Goal: Information Seeking & Learning: Learn about a topic

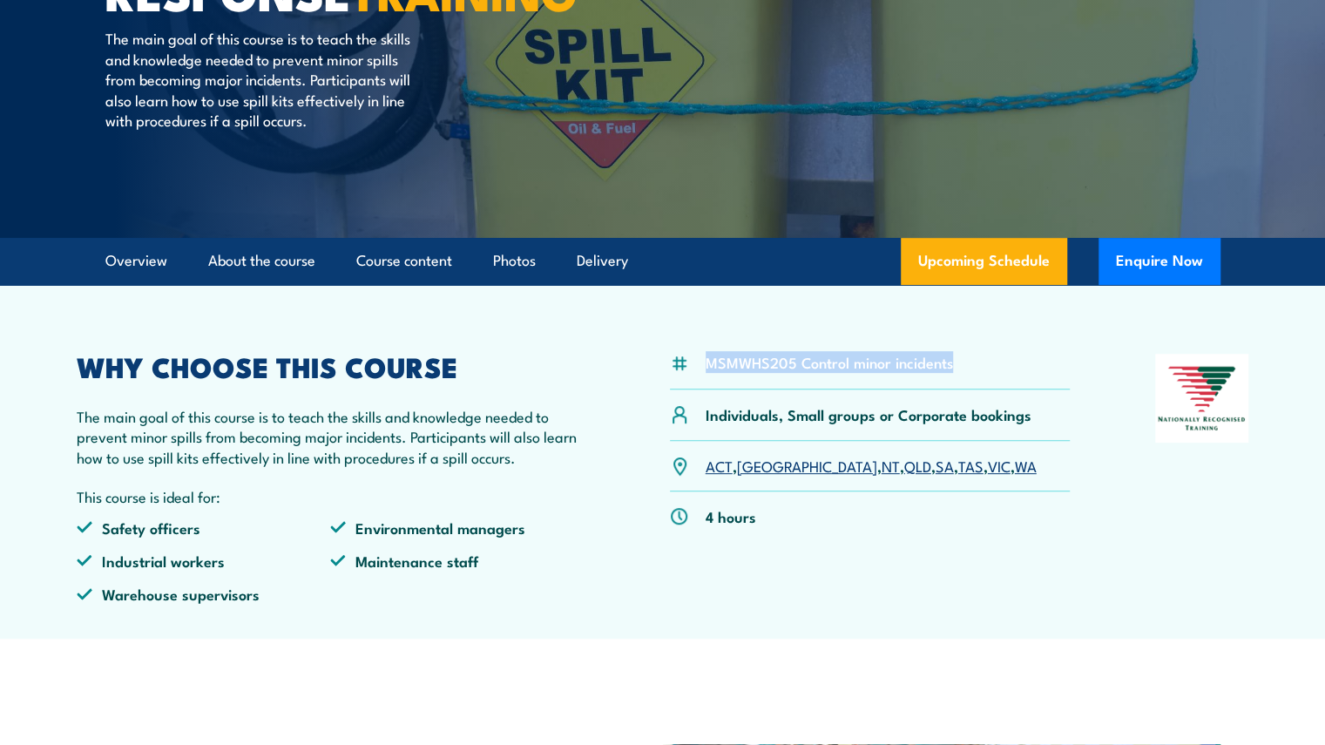
click at [707, 363] on div "MSMWHS205 Control minor incidents" at bounding box center [870, 372] width 401 height 36
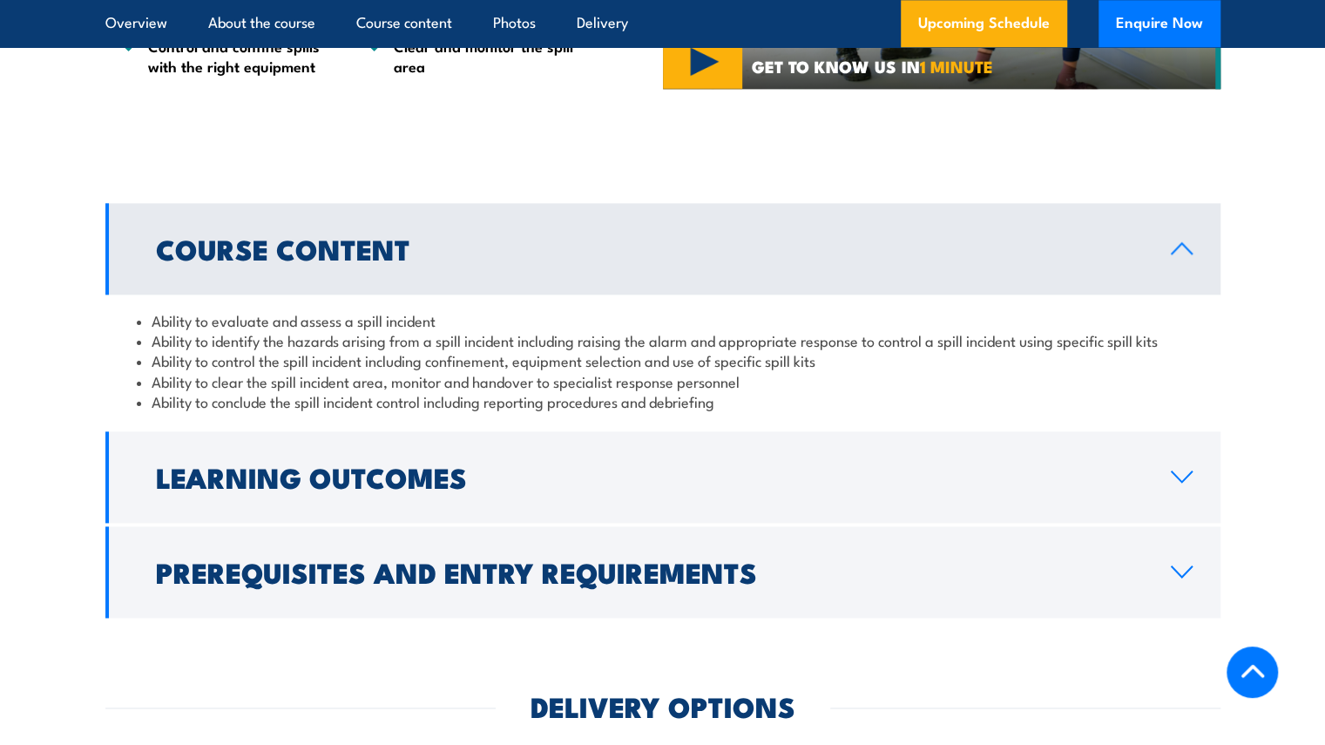
scroll to position [1219, 0]
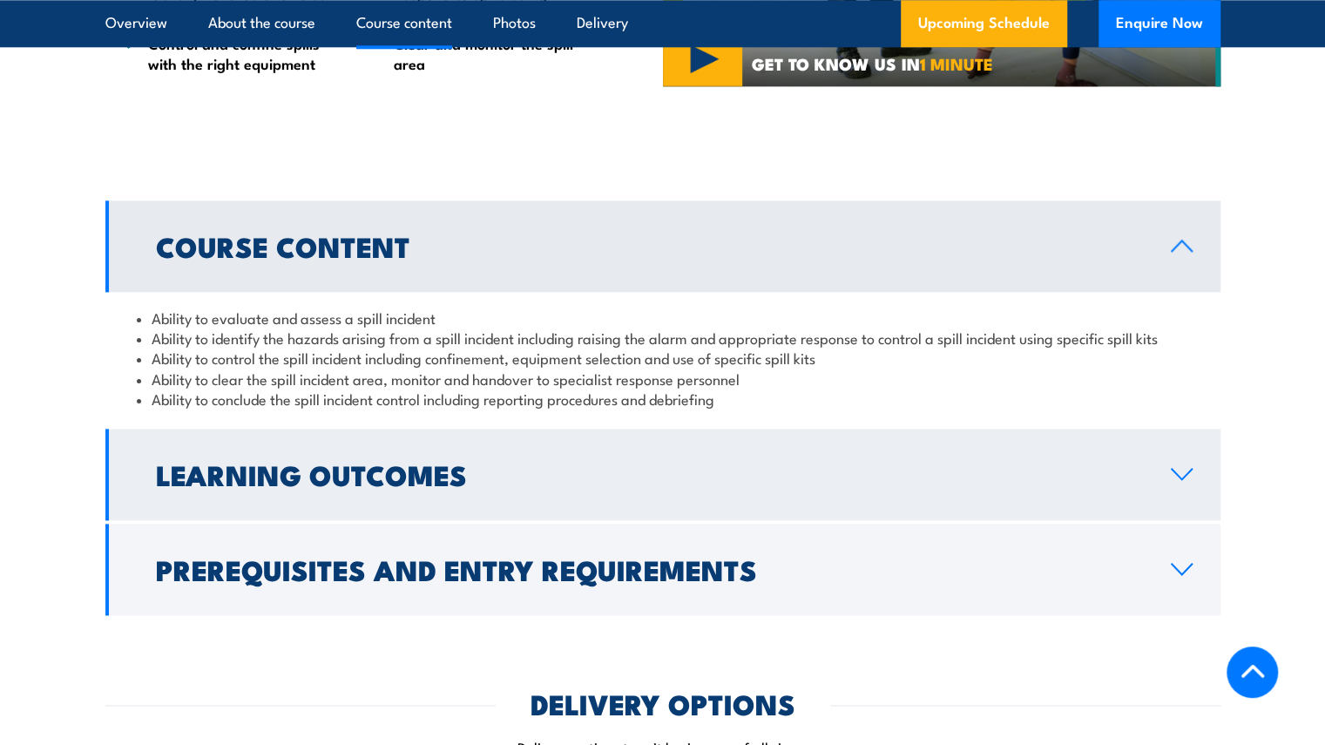
click at [1179, 473] on icon at bounding box center [1182, 474] width 24 height 14
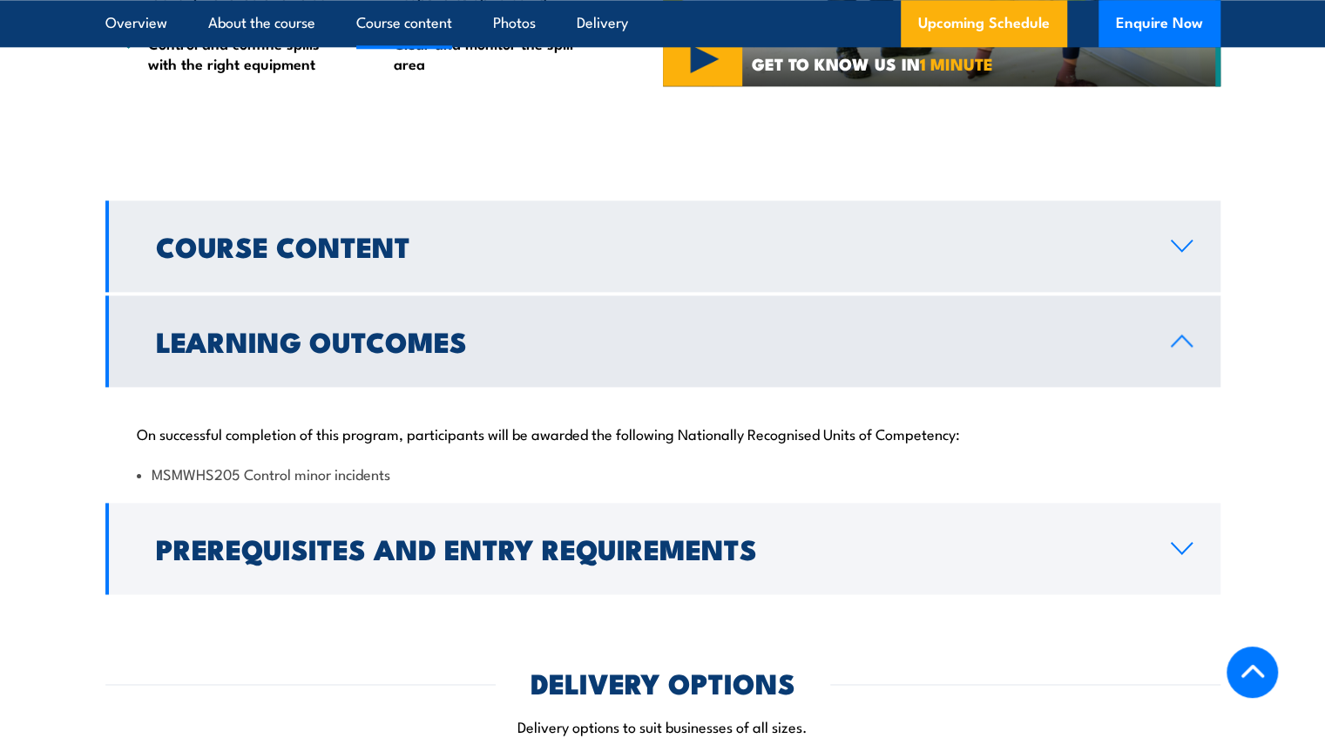
click at [1177, 246] on icon at bounding box center [1182, 246] width 24 height 14
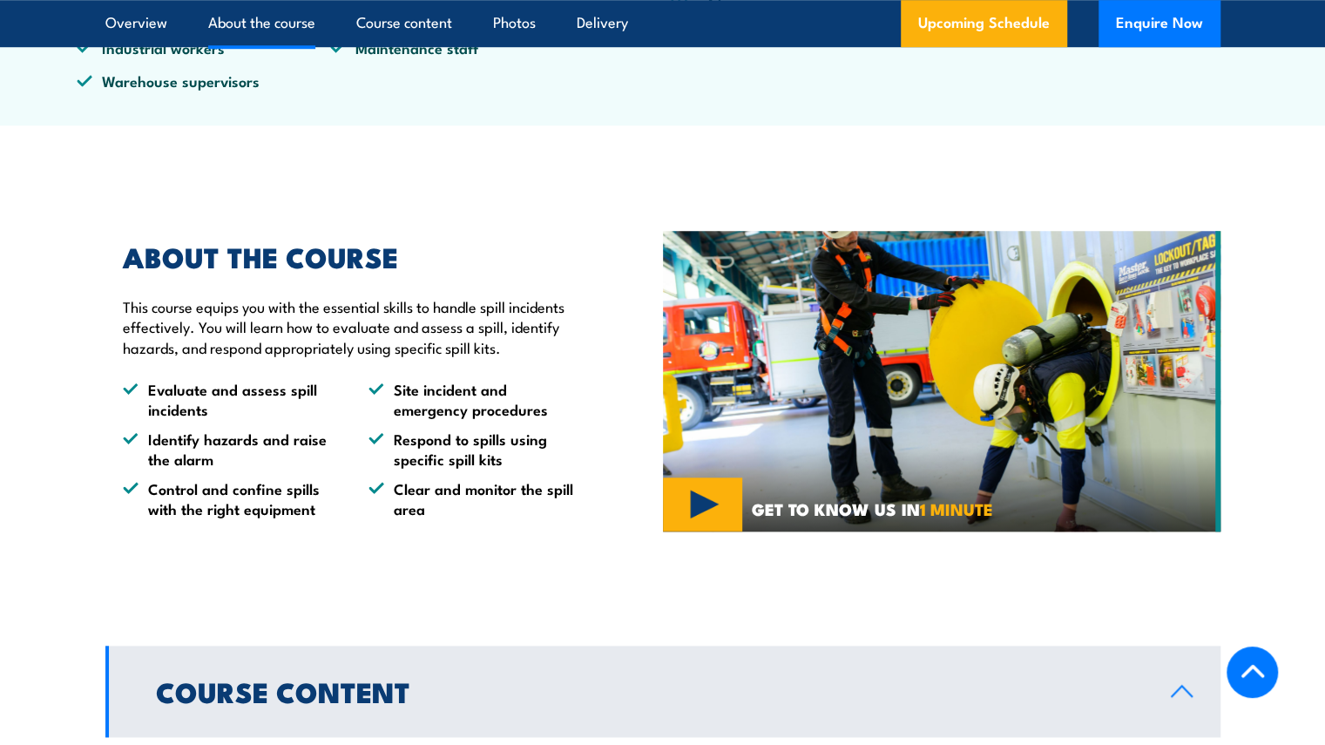
scroll to position [784, 0]
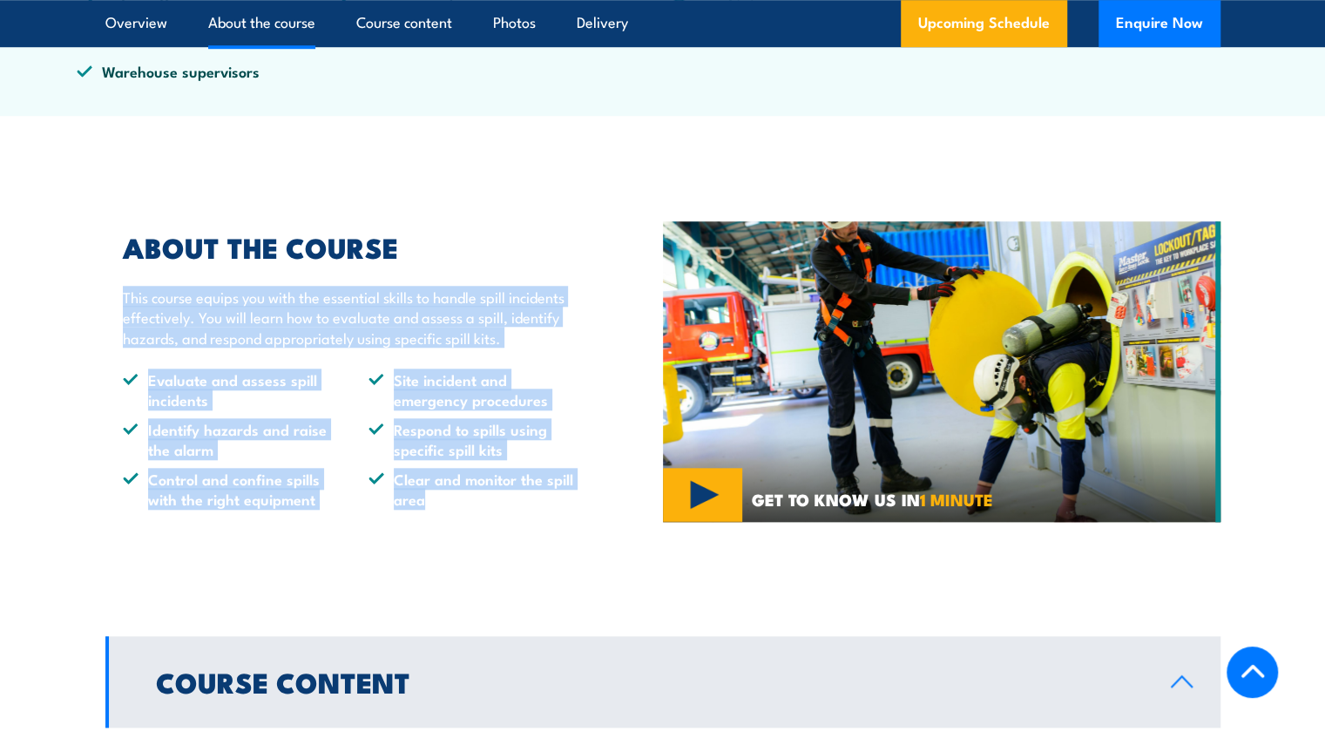
drag, startPoint x: 124, startPoint y: 293, endPoint x: 550, endPoint y: 516, distance: 481.4
click at [550, 516] on div "ABOUT THE COURSE This course equips you with the essential skills to handle spi…" at bounding box center [383, 372] width 557 height 362
copy div "This course equips you with the essential skills to handle spill incidents effe…"
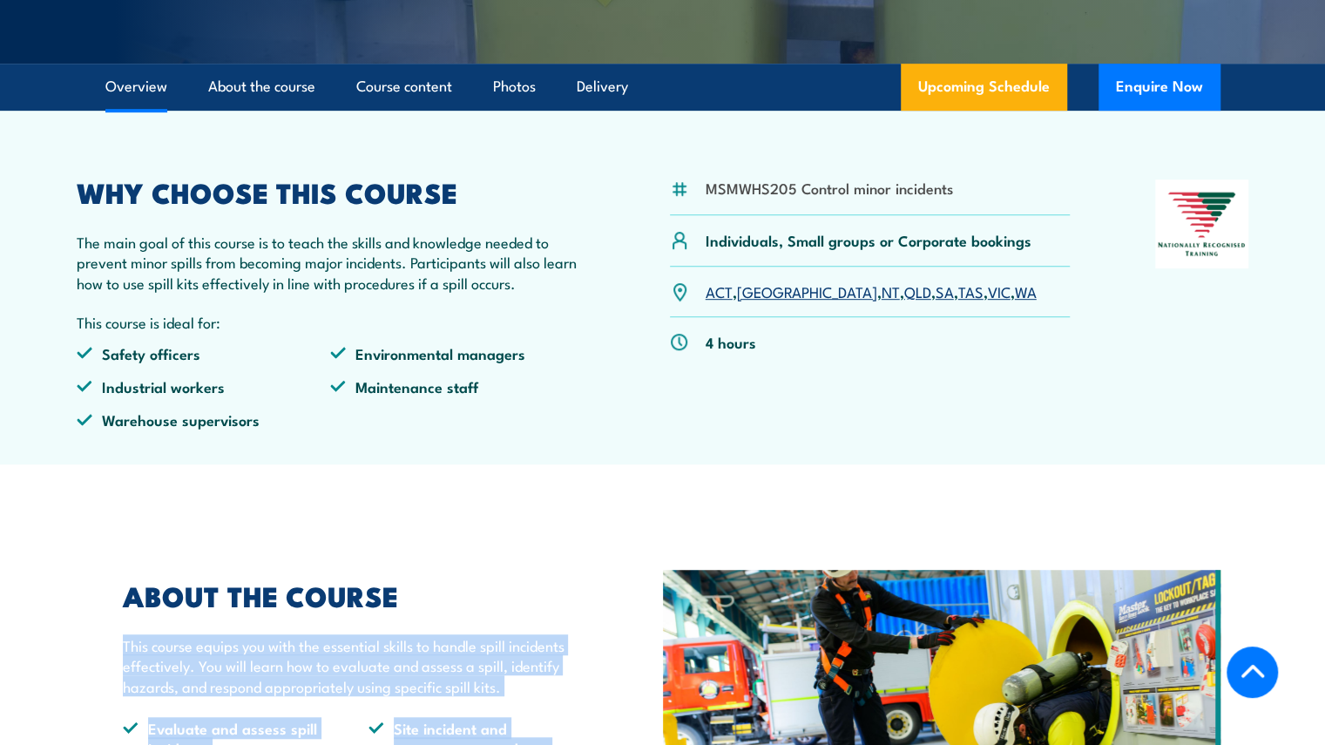
scroll to position [87, 0]
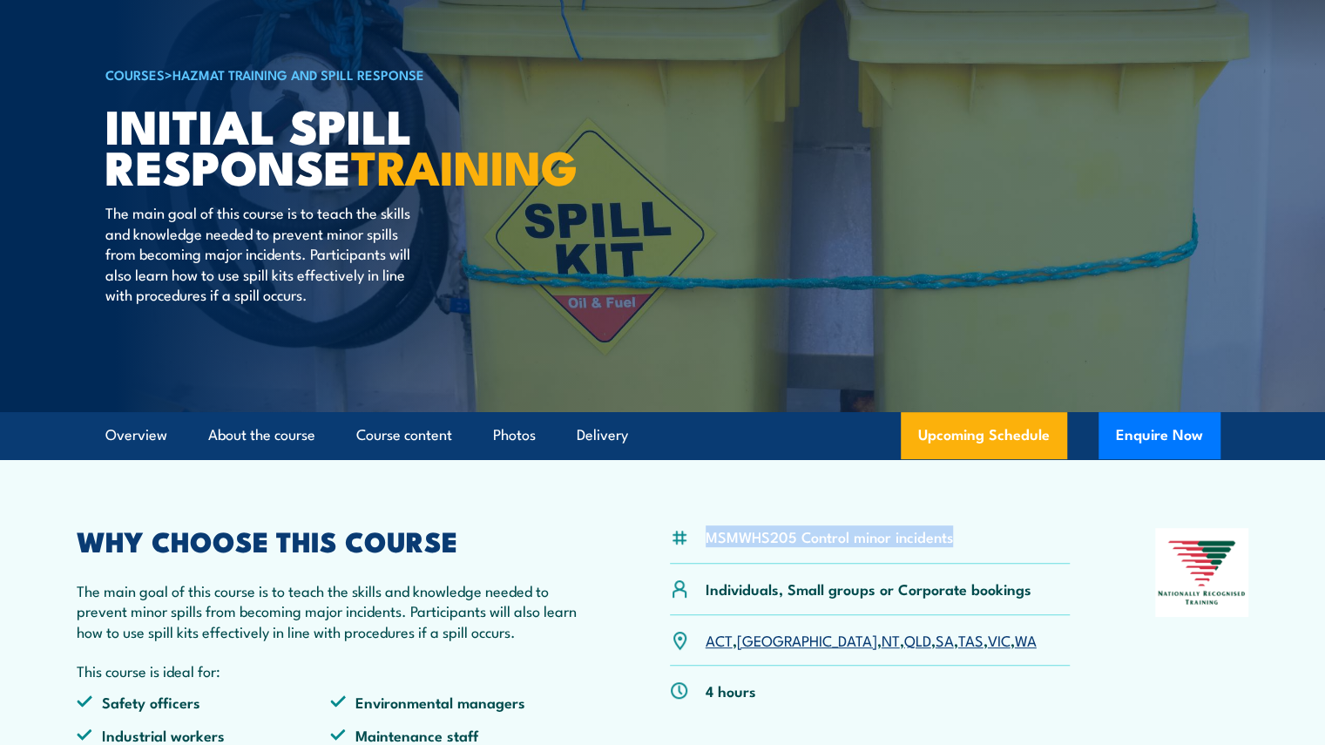
drag, startPoint x: 959, startPoint y: 532, endPoint x: 704, endPoint y: 517, distance: 255.6
click at [704, 517] on article "MSMWHS205 Control minor incidents Individuals, Small groups or Corporate bookin…" at bounding box center [662, 636] width 1219 height 354
copy li "MSMWHS205 Control minor incidents"
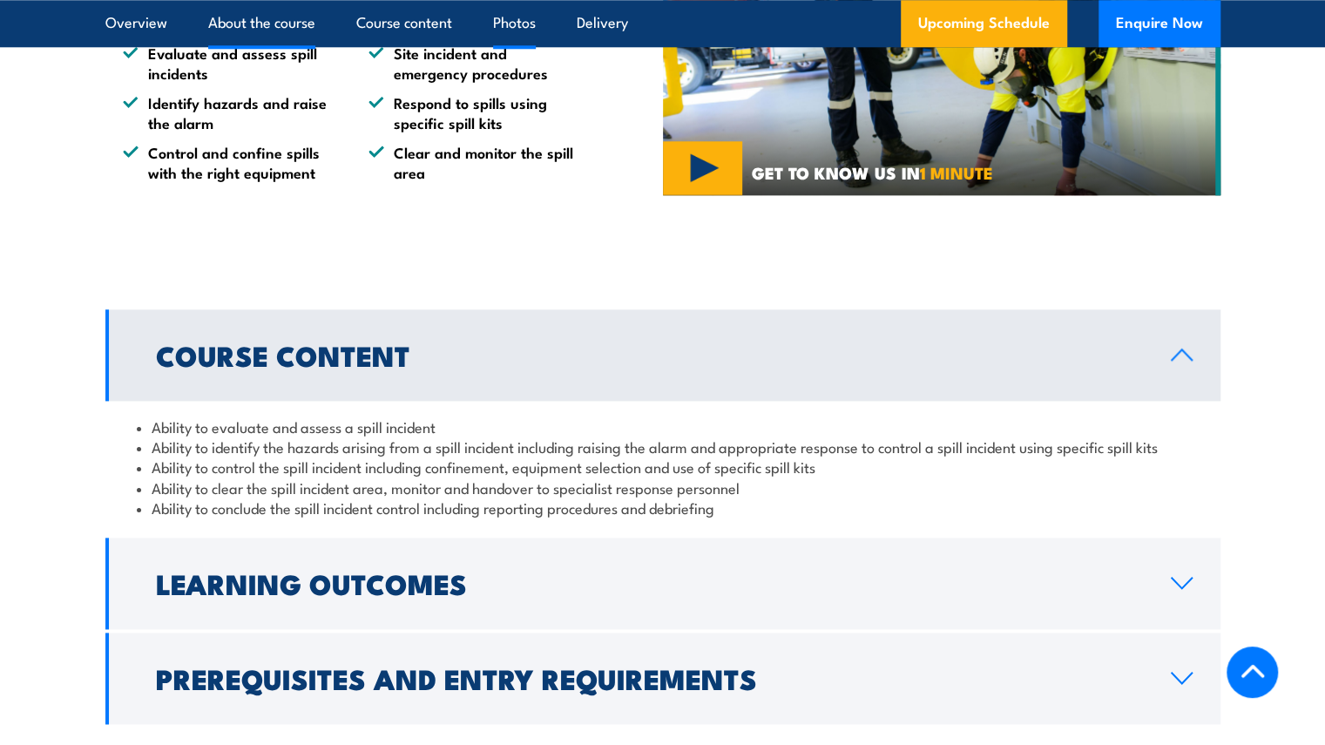
scroll to position [1132, 0]
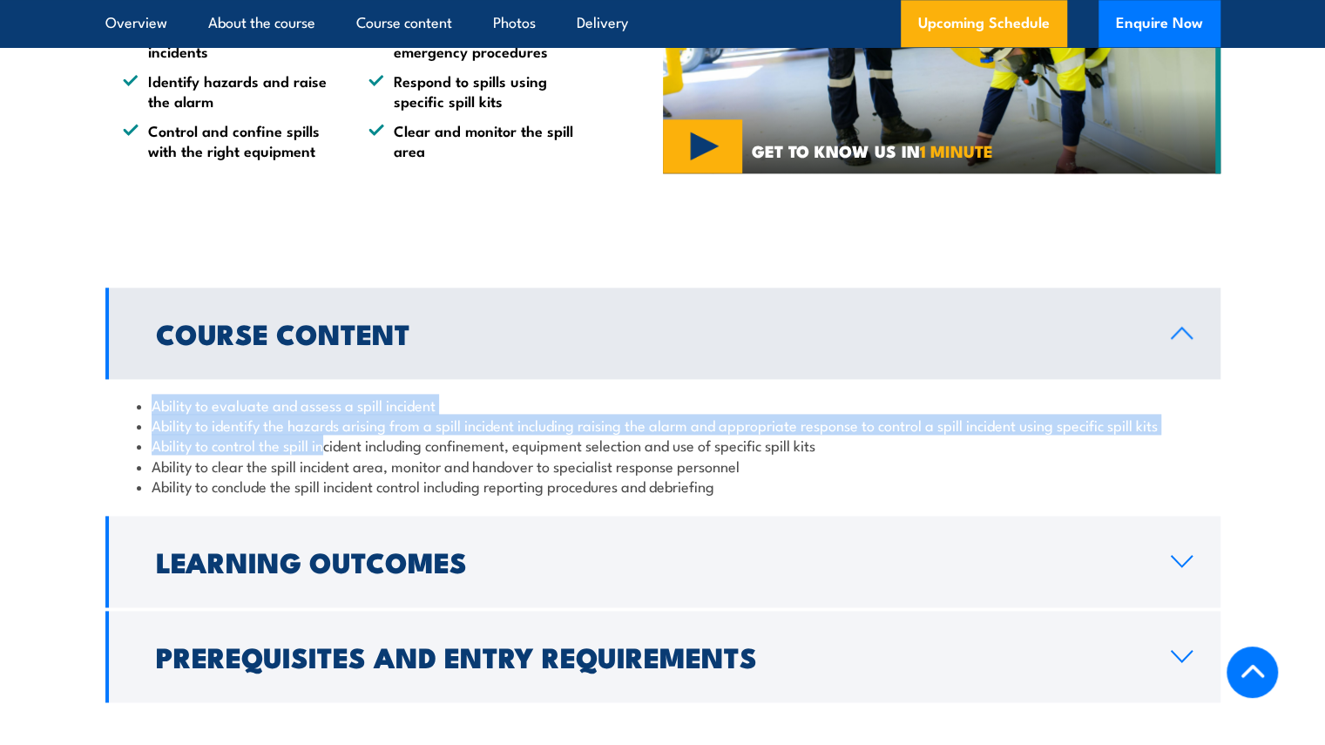
drag, startPoint x: 152, startPoint y: 400, endPoint x: 326, endPoint y: 442, distance: 179.3
click at [326, 442] on ul "Ability to evaluate and assess a spill incident Ability to identify the hazards…" at bounding box center [663, 445] width 1052 height 102
click at [158, 302] on link "Course Content" at bounding box center [662, 332] width 1115 height 91
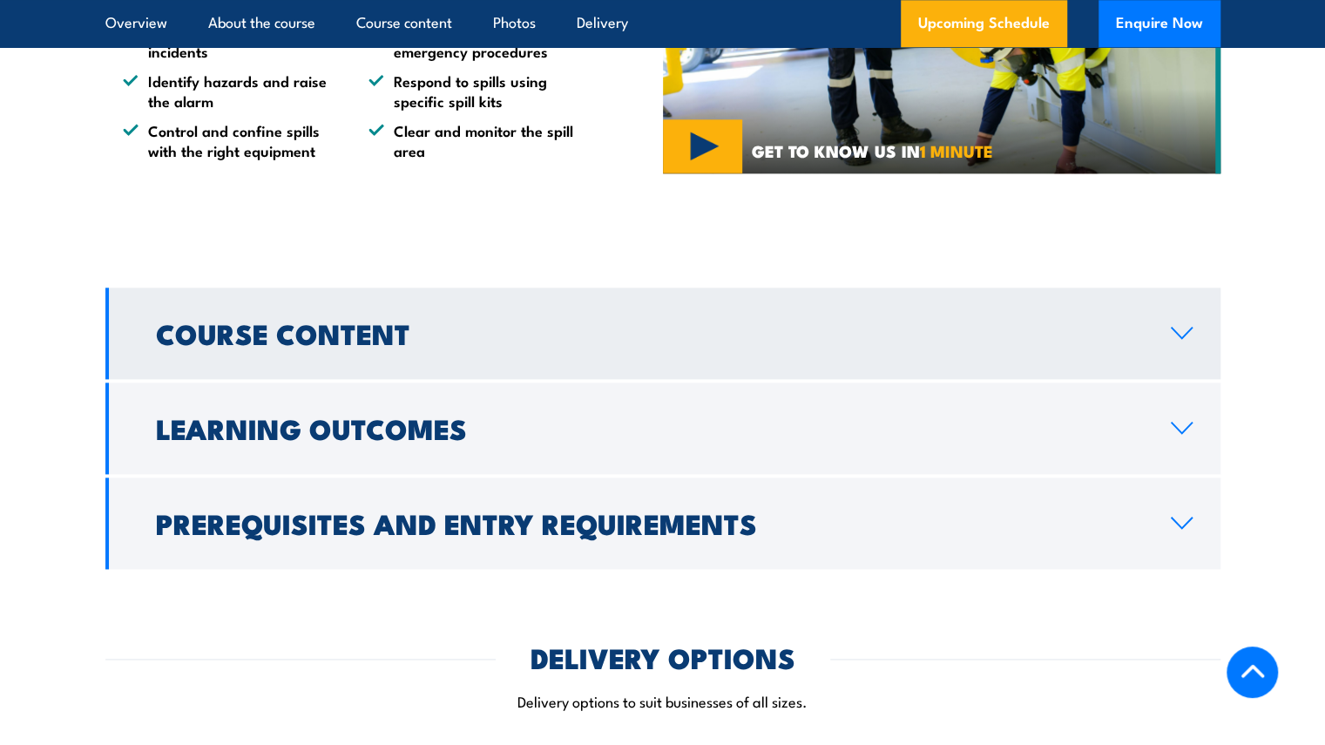
click at [162, 337] on h2 "Course Content" at bounding box center [649, 332] width 987 height 24
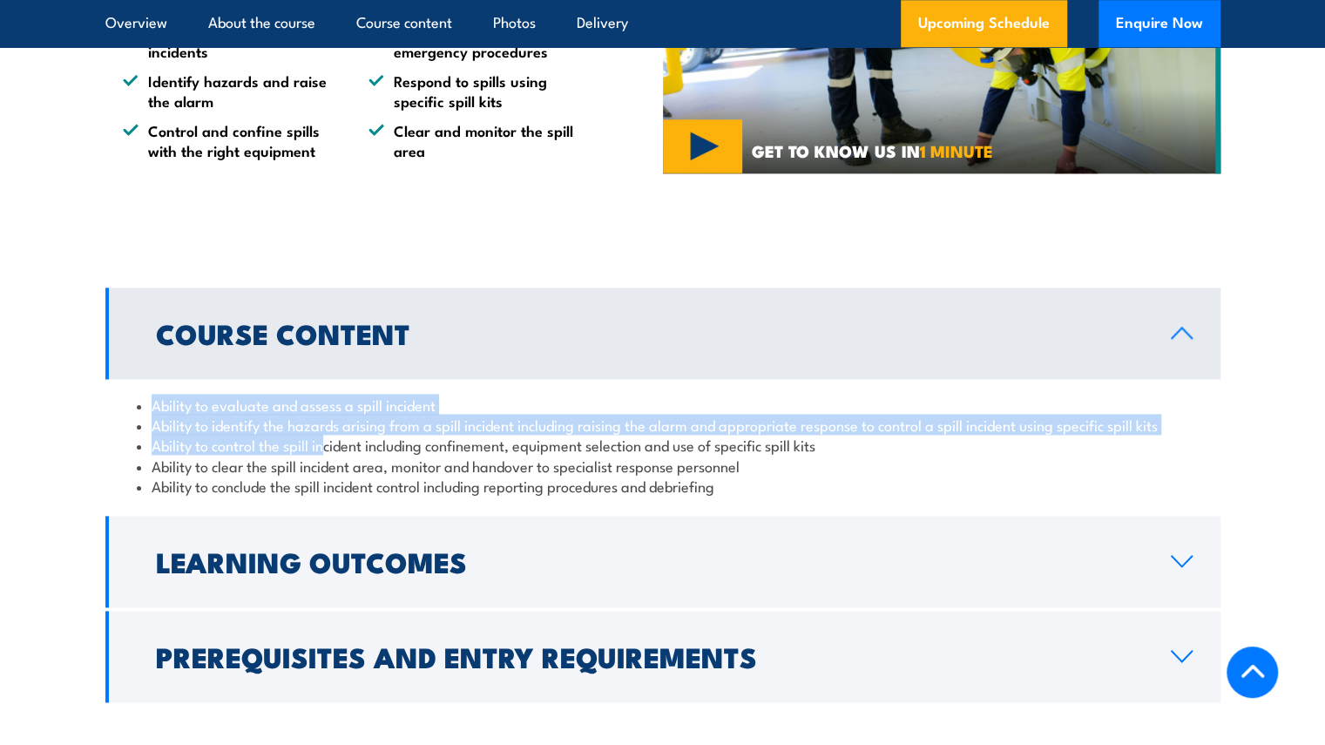
click at [192, 377] on link "Course Content" at bounding box center [662, 332] width 1115 height 91
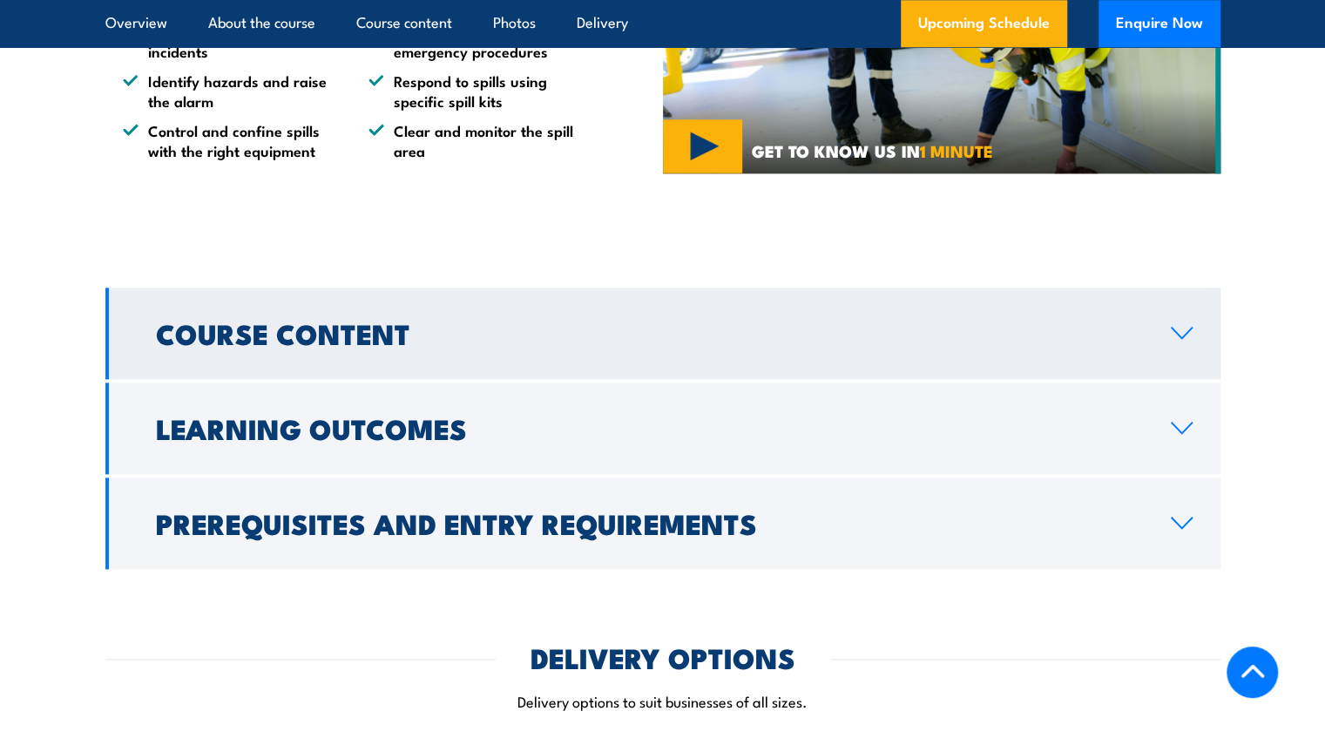
click at [199, 339] on h2 "Course Content" at bounding box center [649, 332] width 987 height 24
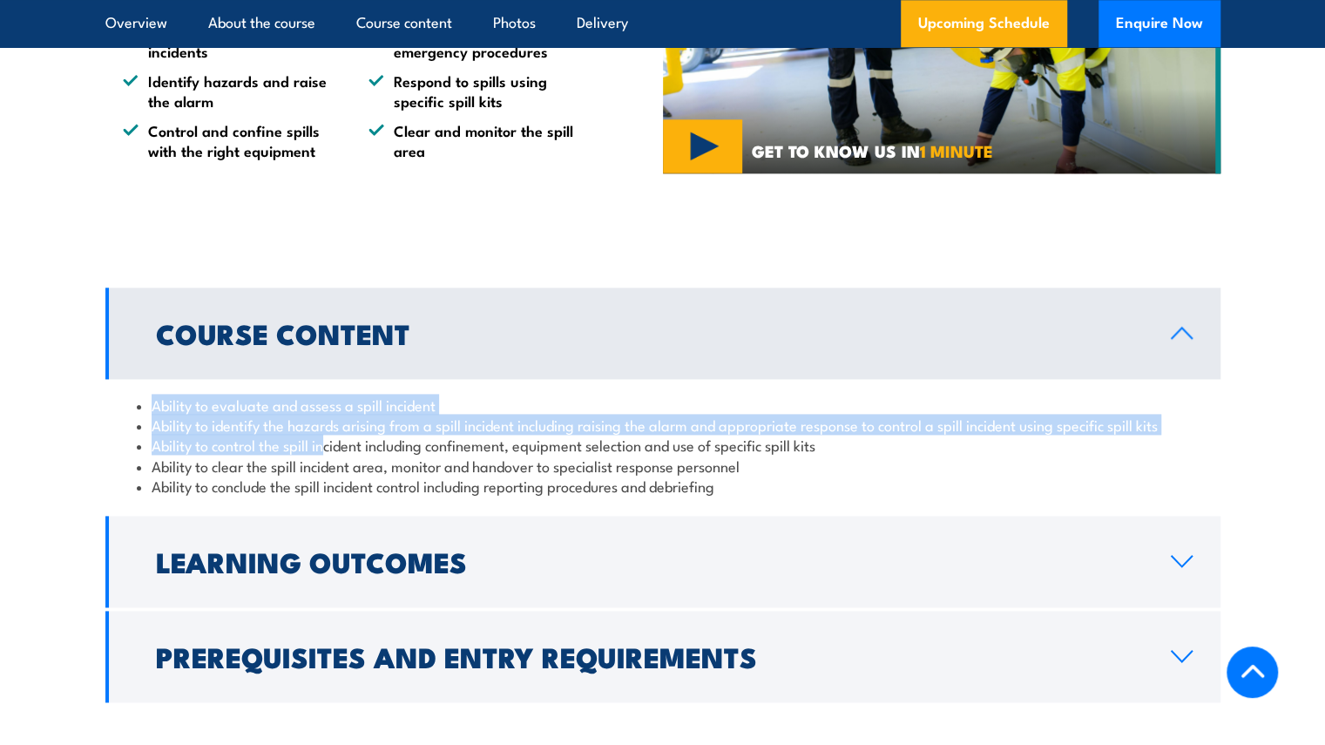
click at [69, 395] on section "Course Content Ability to evaluate and assess a spill incident Ability to ident…" at bounding box center [662, 494] width 1325 height 415
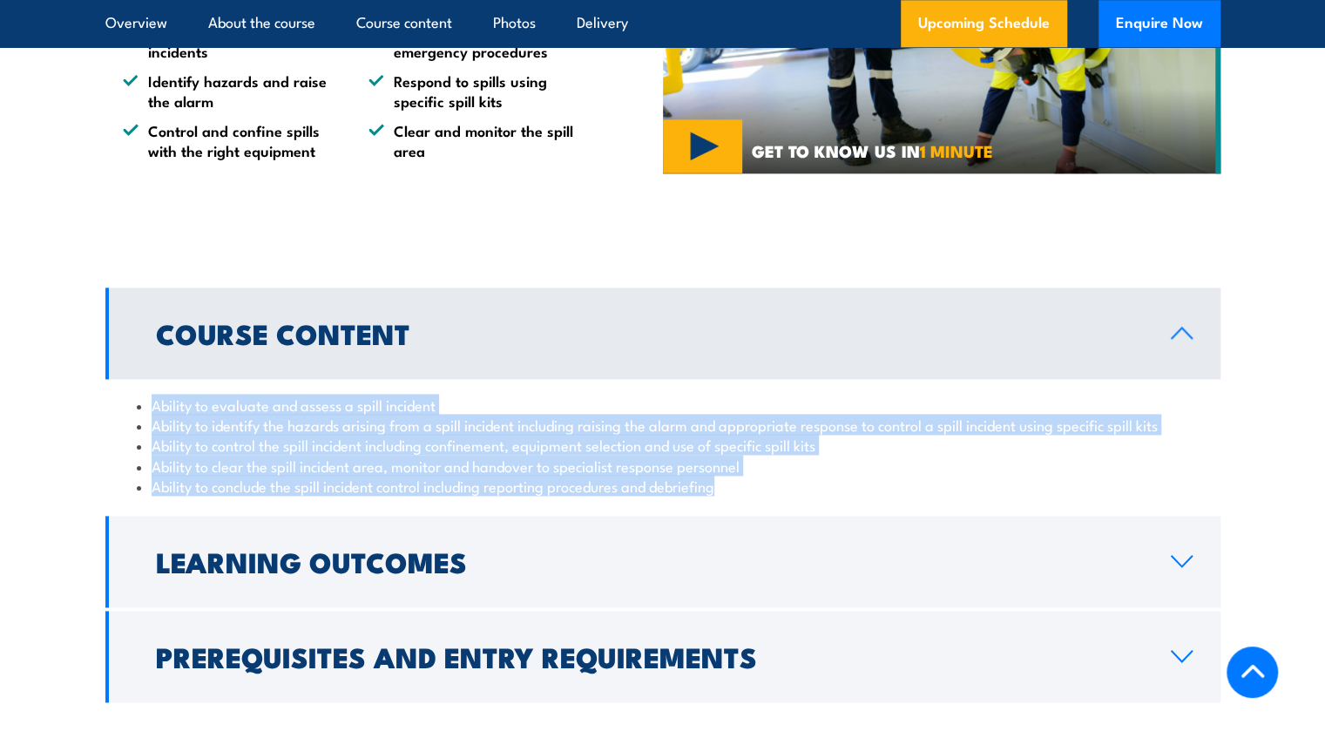
drag, startPoint x: 146, startPoint y: 397, endPoint x: 772, endPoint y: 502, distance: 634.9
click at [772, 502] on div "Ability to evaluate and assess a spill incident Ability to identify the hazards…" at bounding box center [662, 445] width 1115 height 133
copy ul "Ability to evaluate and assess a spill incident Ability to identify the hazards…"
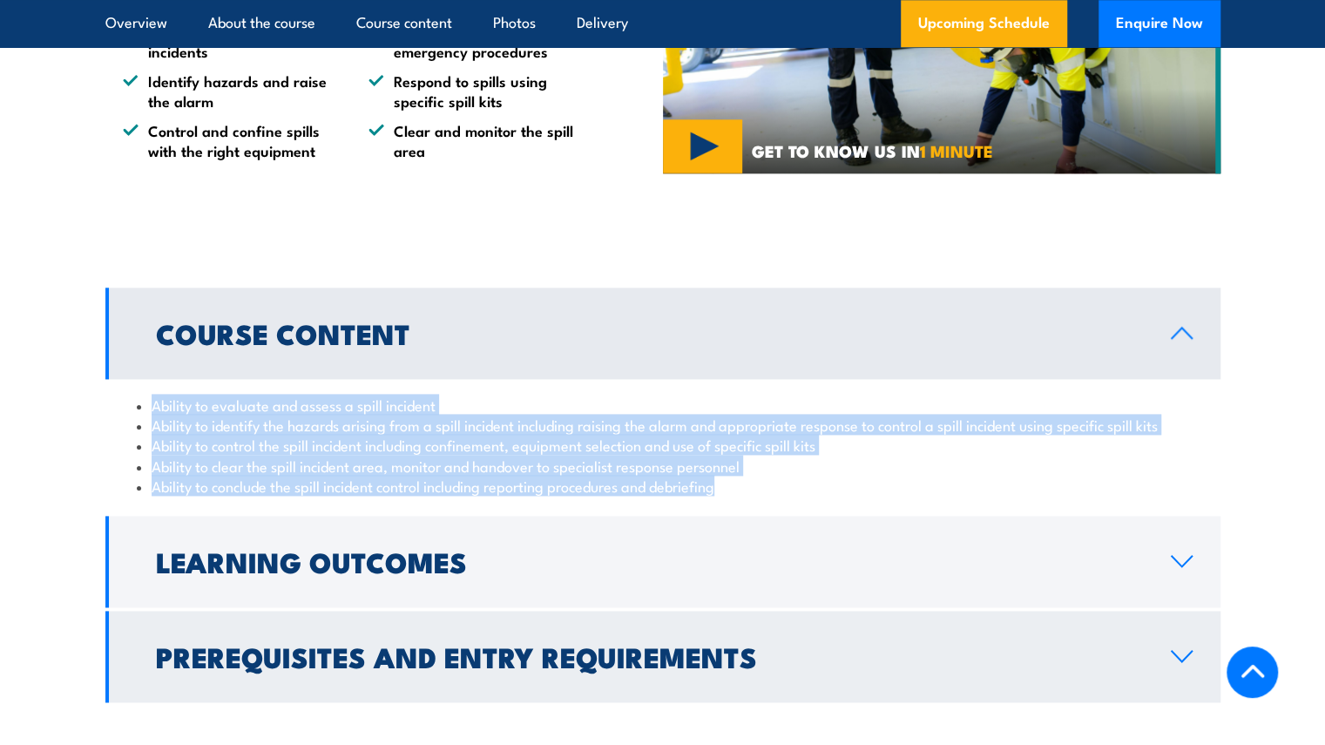
click at [1177, 654] on icon at bounding box center [1182, 656] width 24 height 14
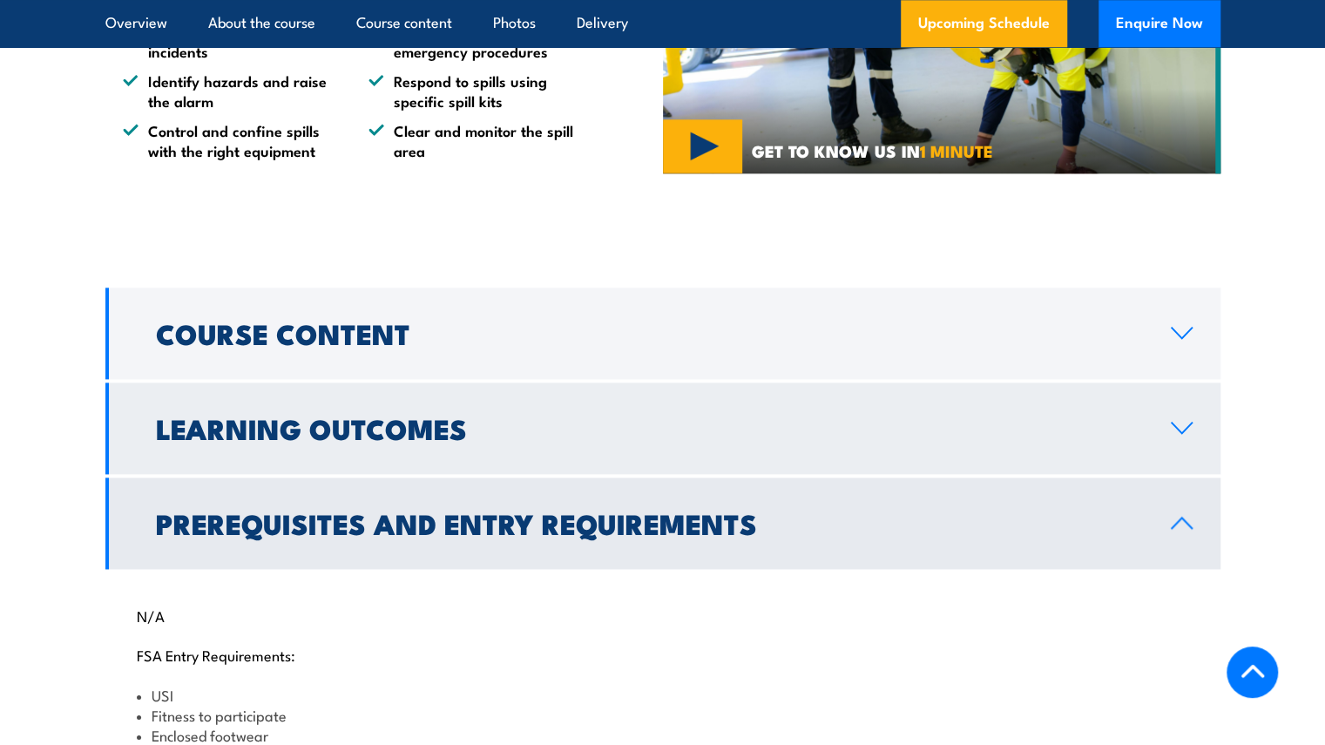
click at [444, 435] on h2 "Learning Outcomes" at bounding box center [649, 427] width 987 height 24
